Goal: Ask a question

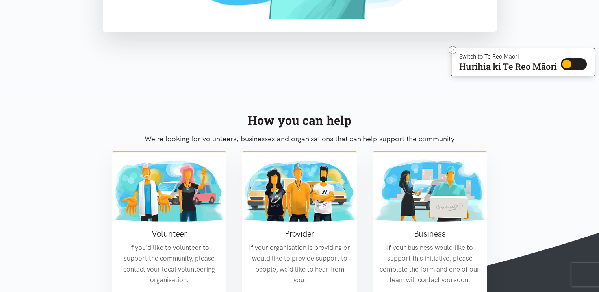
scroll to position [507, 0]
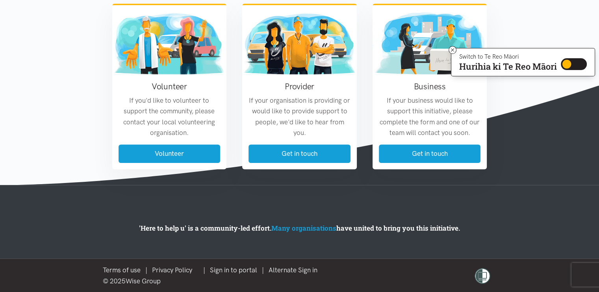
drag, startPoint x: 585, startPoint y: 245, endPoint x: 589, endPoint y: 184, distance: 61.2
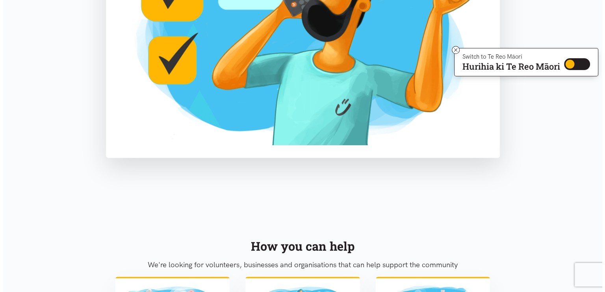
scroll to position [0, 0]
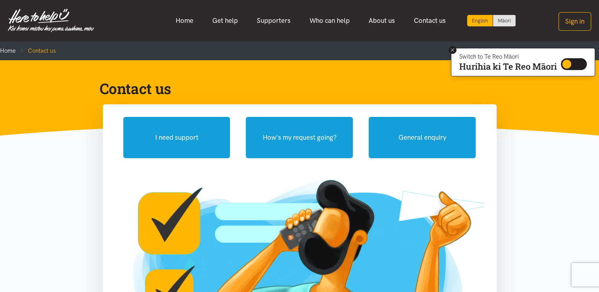
click at [451, 50] on icon at bounding box center [452, 49] width 3 height 3
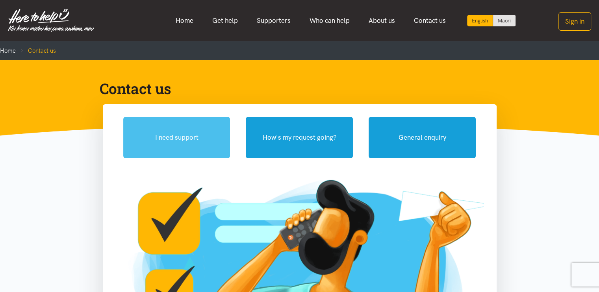
click at [171, 141] on button "I need support" at bounding box center [176, 137] width 107 height 41
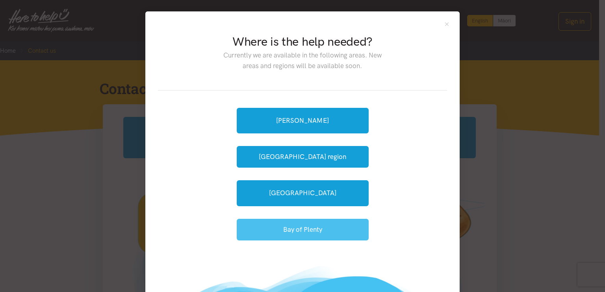
click at [293, 230] on button "Bay of Plenty" at bounding box center [303, 230] width 132 height 22
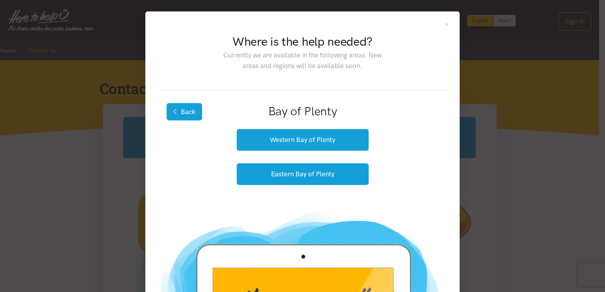
click at [177, 108] on button "Back" at bounding box center [184, 111] width 35 height 17
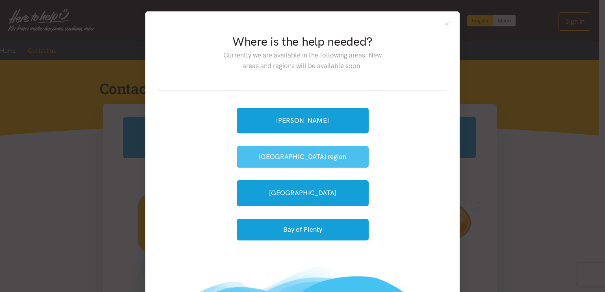
click at [316, 158] on button "[GEOGRAPHIC_DATA] region" at bounding box center [303, 157] width 132 height 22
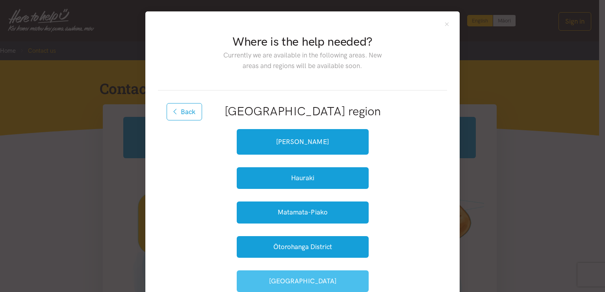
click at [309, 280] on button "South Waikato" at bounding box center [303, 282] width 132 height 22
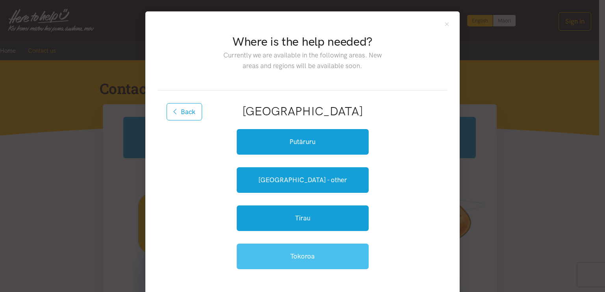
click at [315, 250] on link "Tokoroa" at bounding box center [303, 257] width 132 height 26
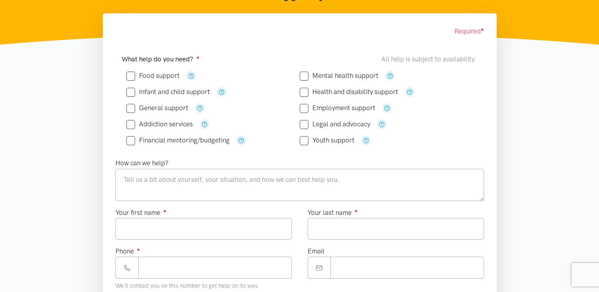
scroll to position [122, 0]
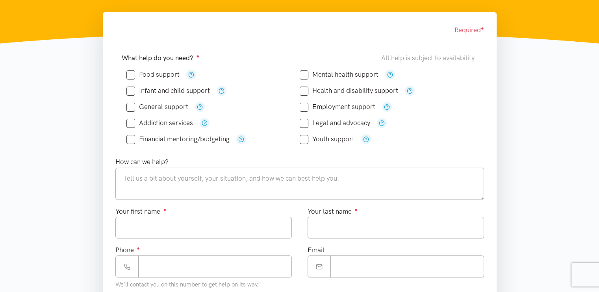
click at [133, 75] on input "Food support" at bounding box center [152, 74] width 53 height 7
checkbox input "true"
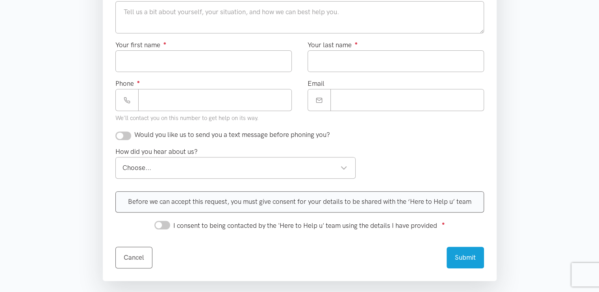
scroll to position [0, 0]
